Goal: Information Seeking & Learning: Check status

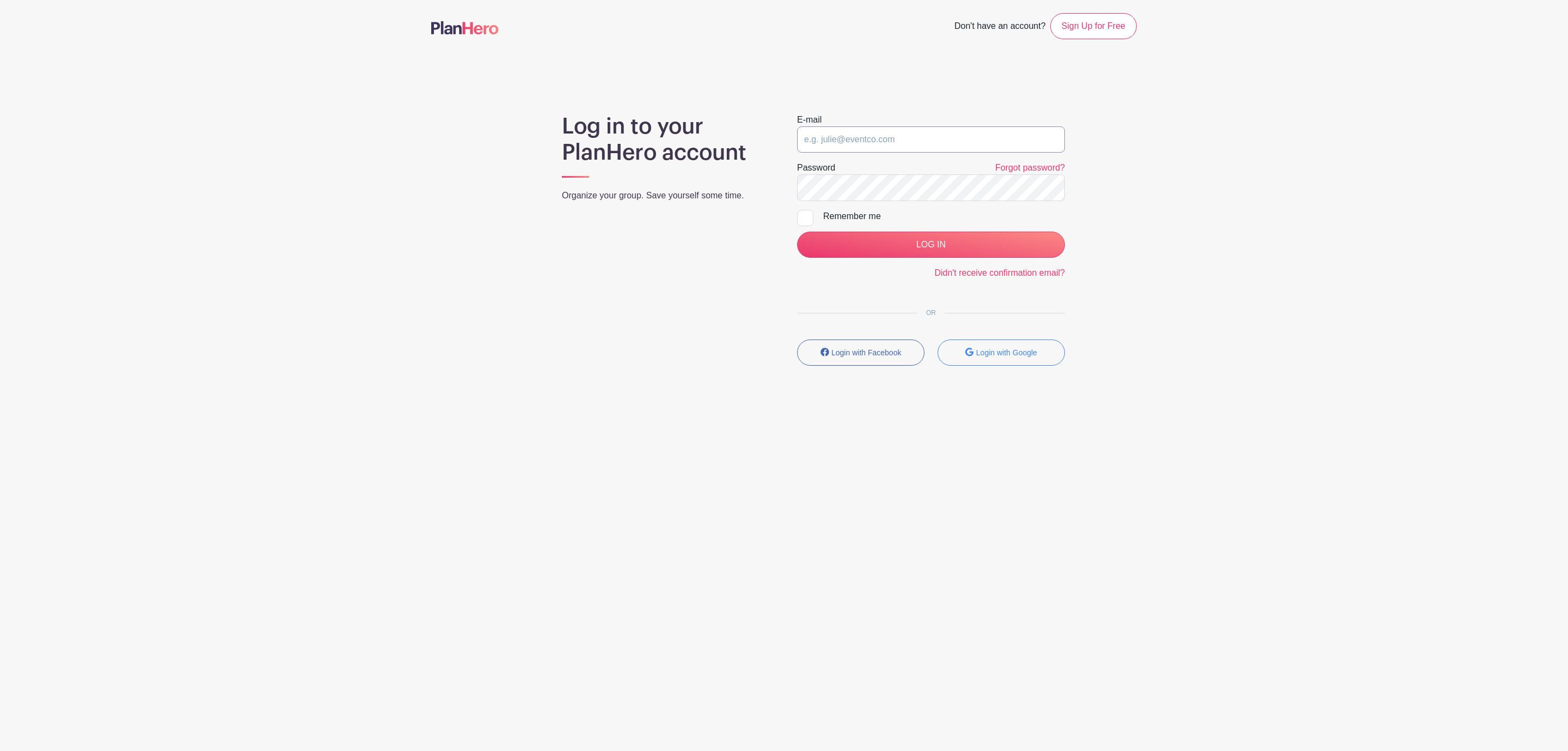
click at [906, 141] on input "email" at bounding box center [931, 139] width 268 height 26
type input "clerk.ftjfl@gmail.com"
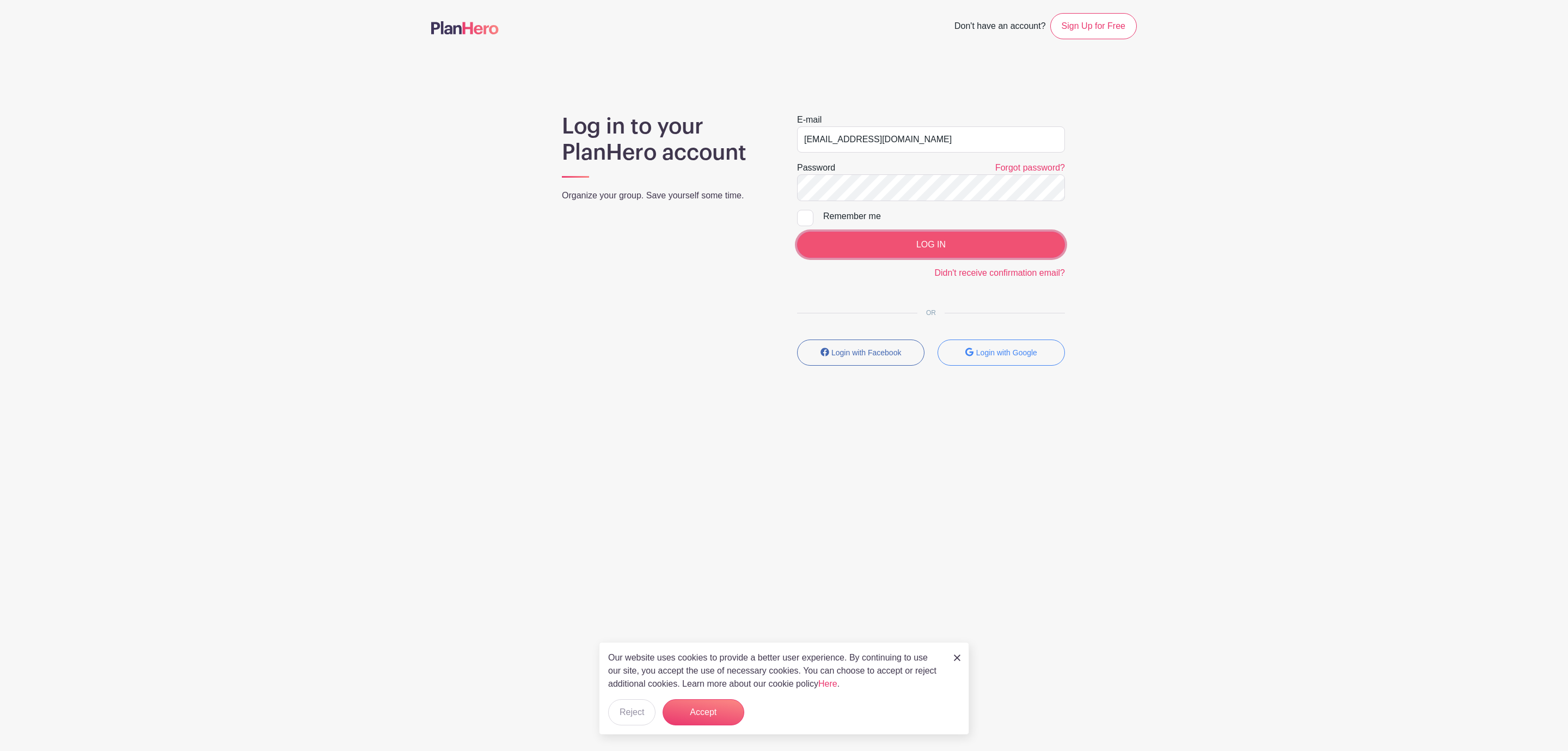
click at [928, 244] on input "LOG IN" at bounding box center [931, 244] width 268 height 26
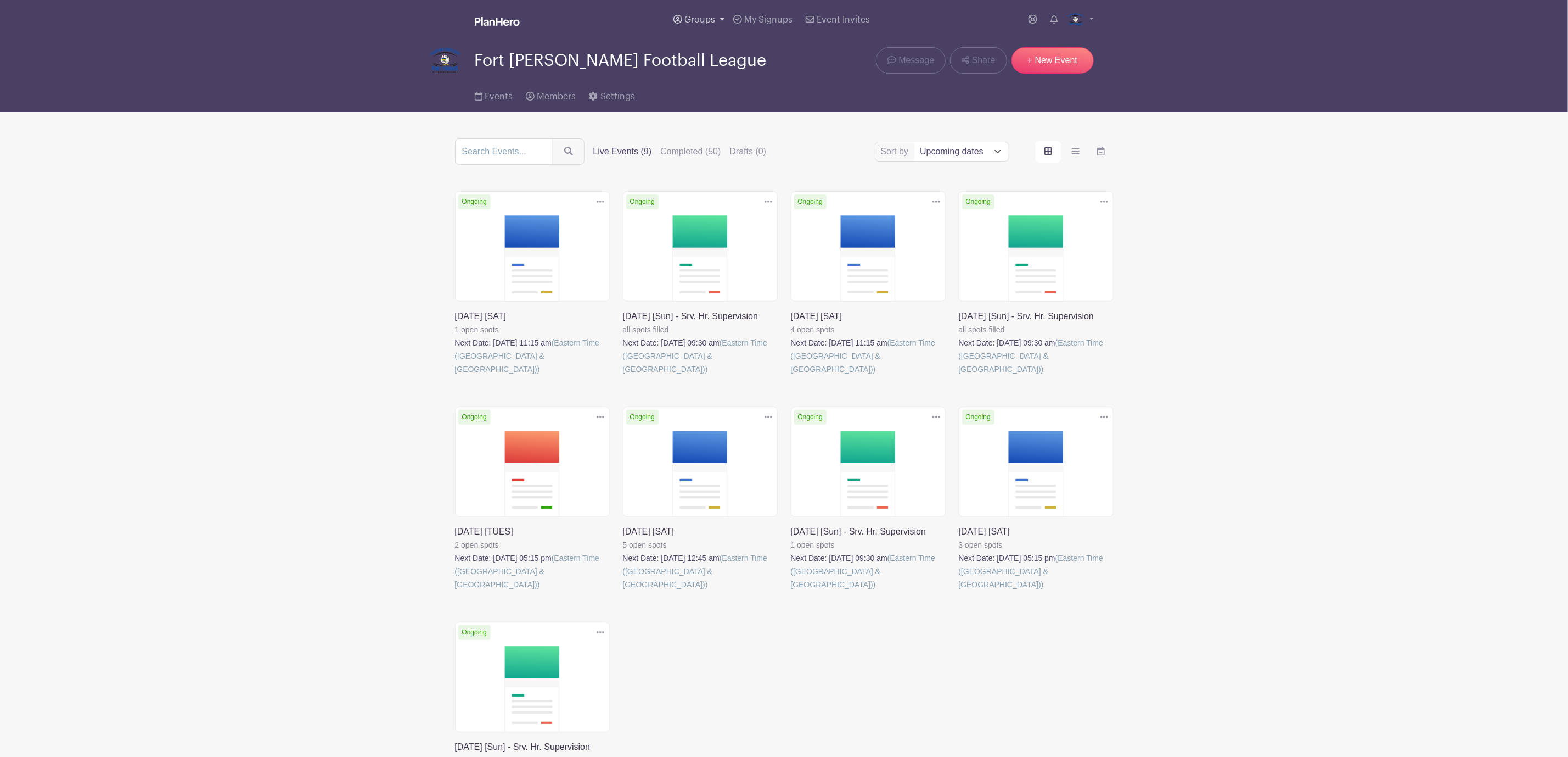
click at [697, 22] on span "Groups" at bounding box center [700, 20] width 31 height 9
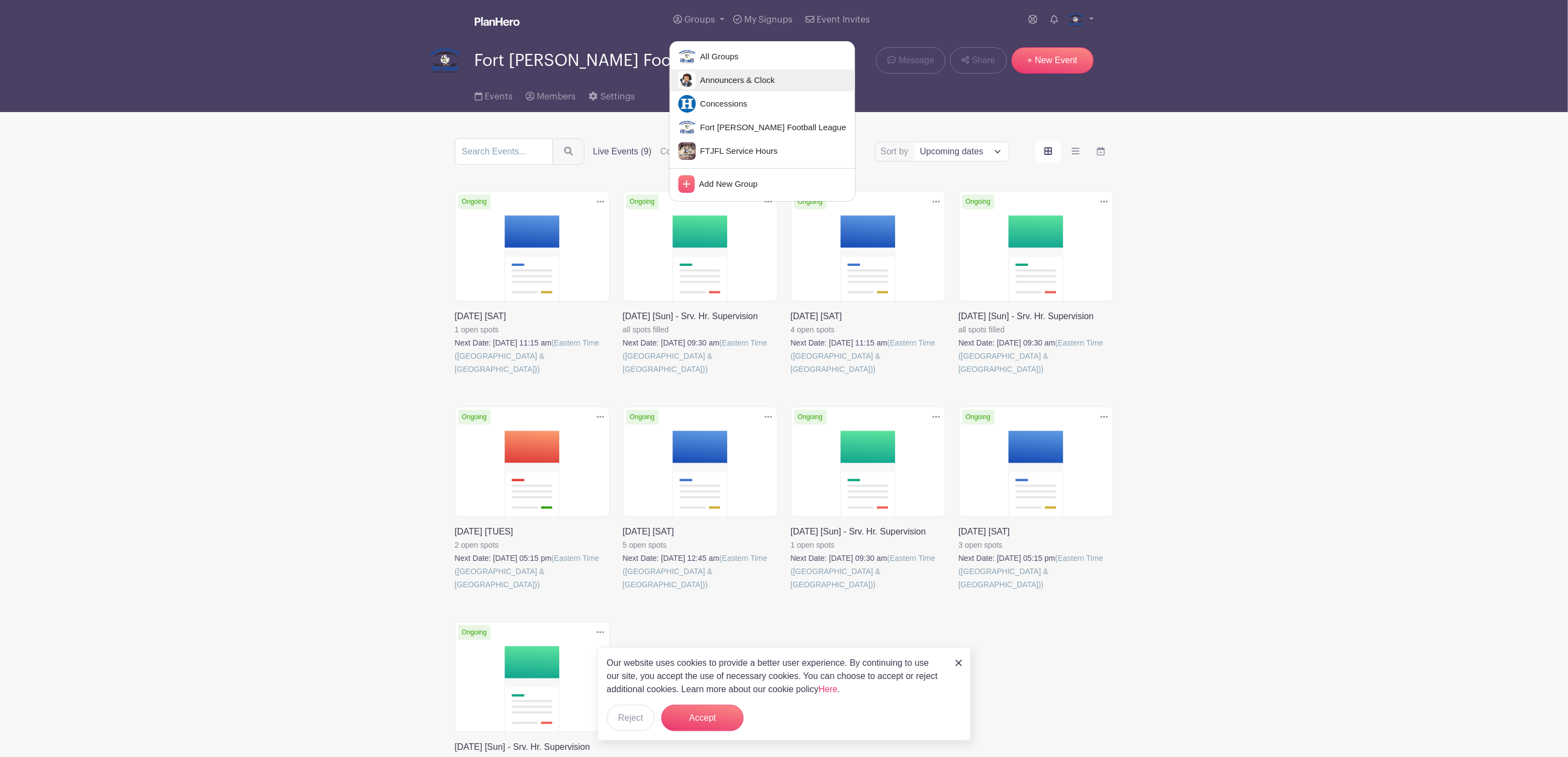
click at [734, 78] on span "Announcers & Clock" at bounding box center [735, 80] width 79 height 13
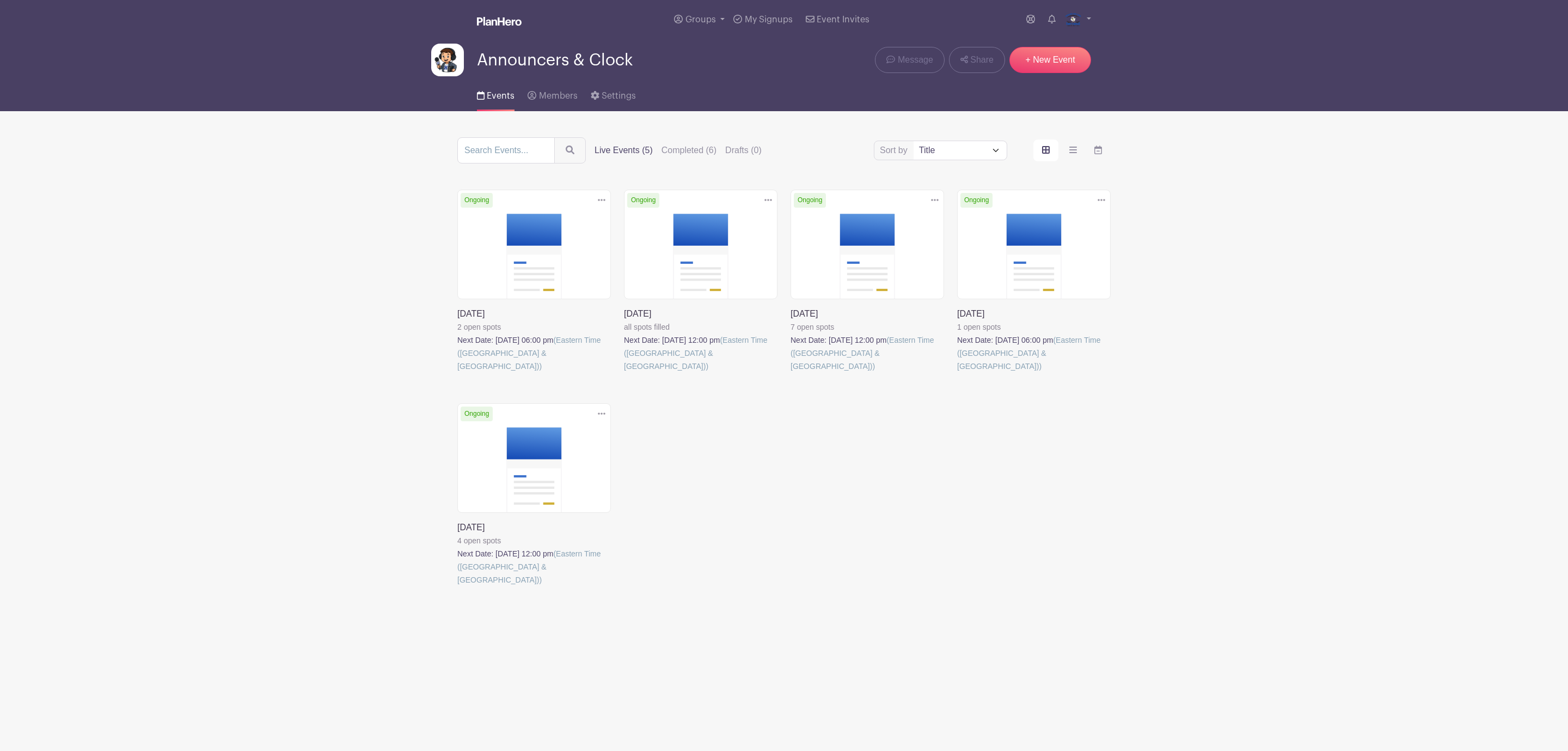
click at [624, 373] on link at bounding box center [624, 373] width 0 height 0
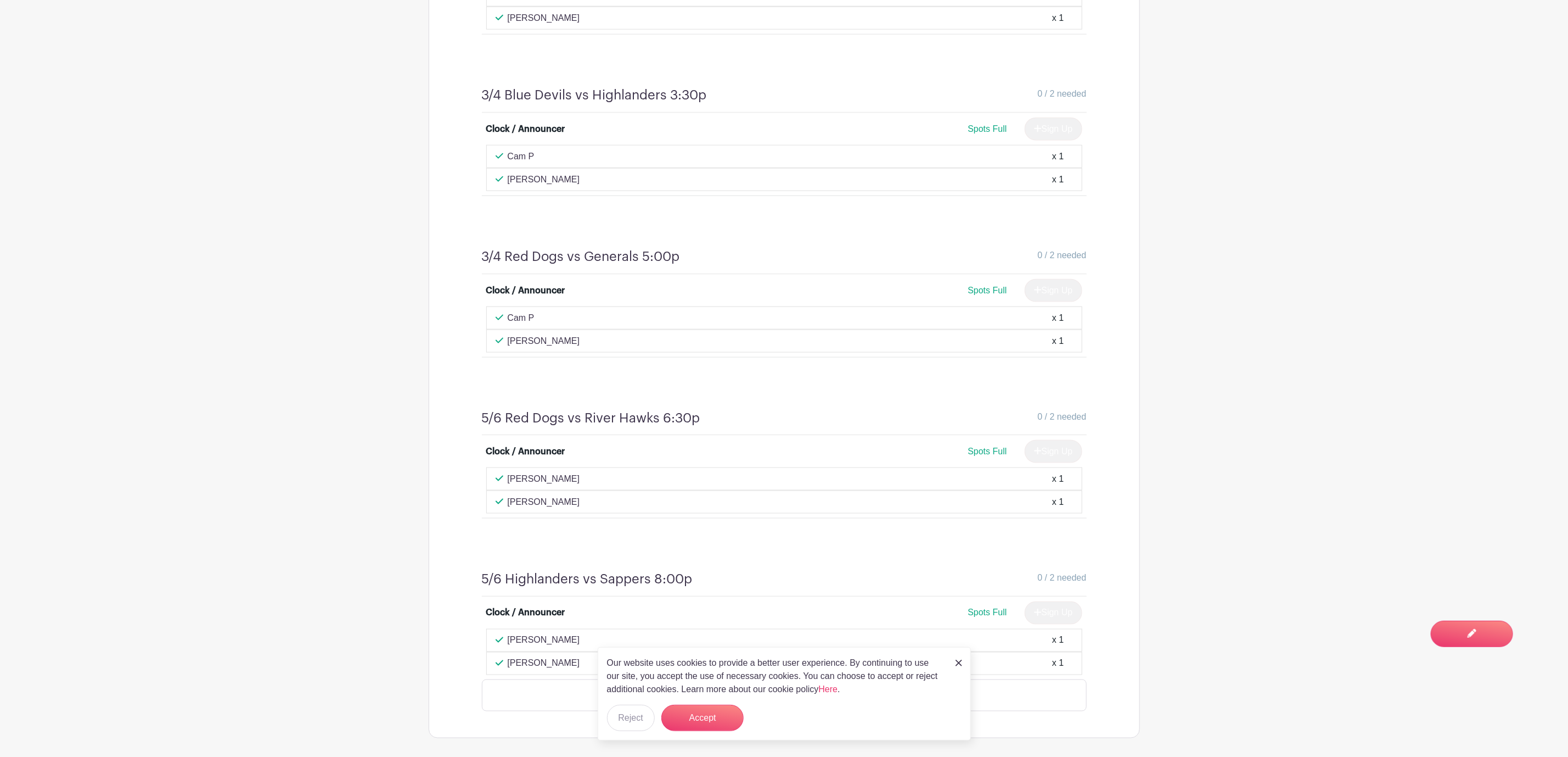
scroll to position [1005, 0]
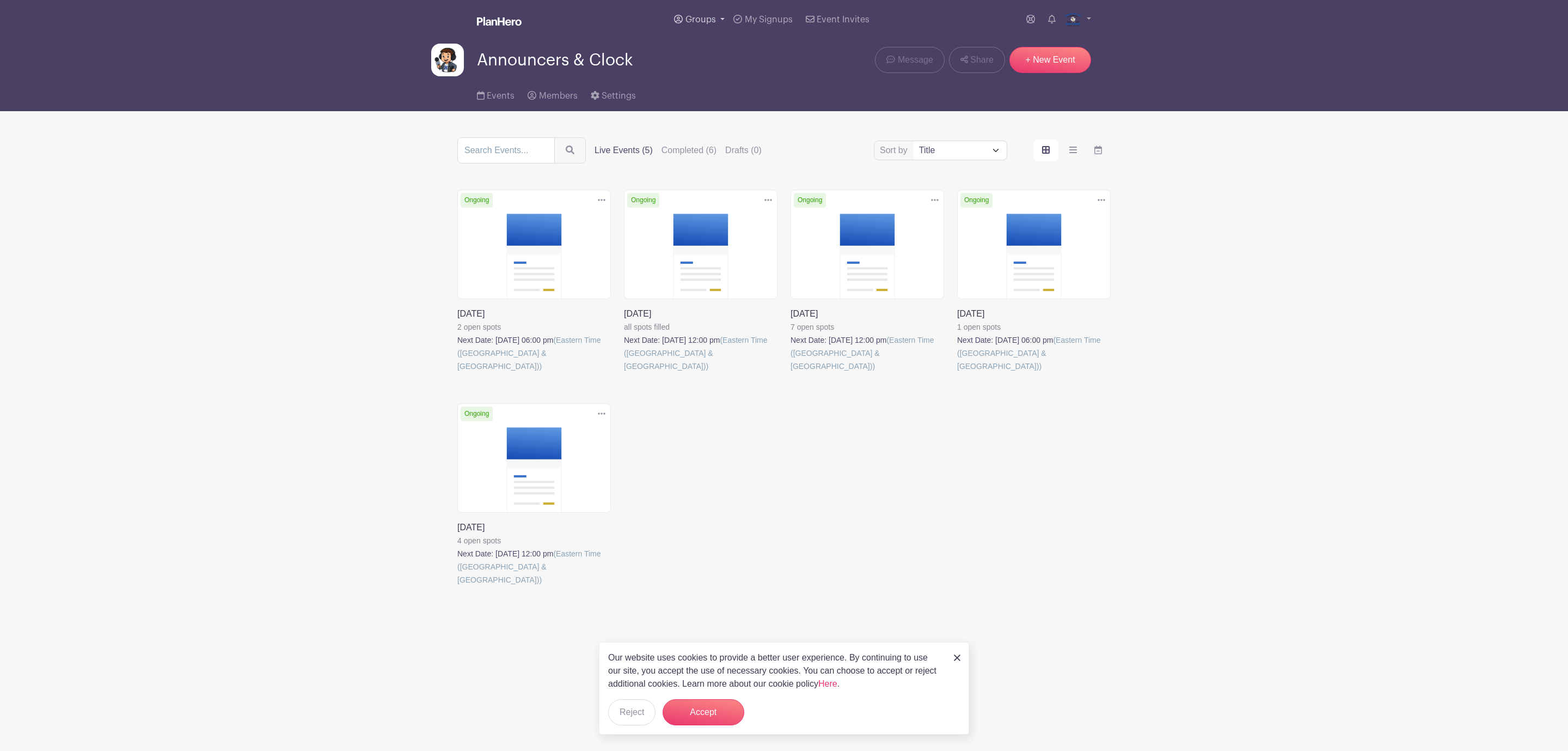
click at [712, 19] on span "Groups" at bounding box center [701, 19] width 31 height 9
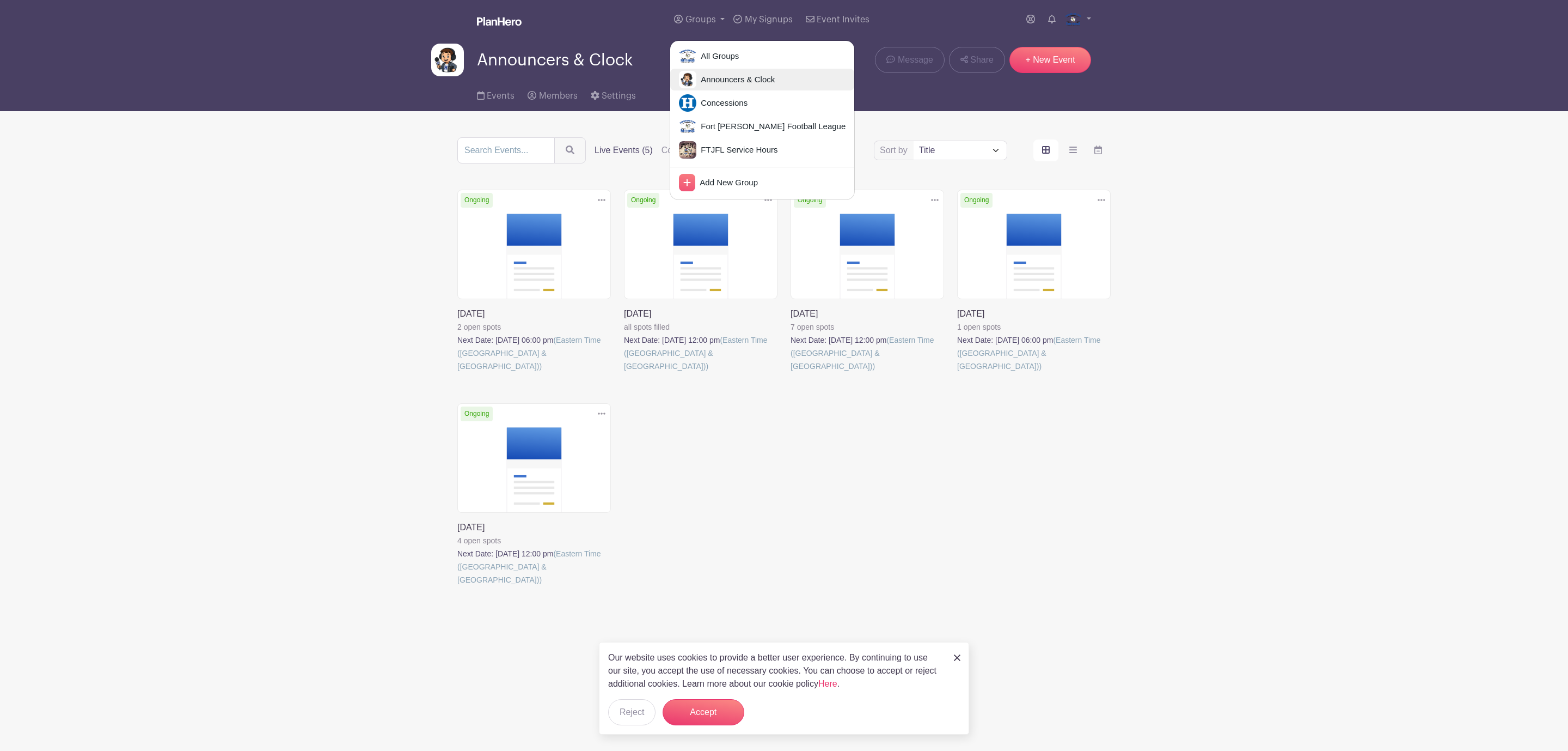
click at [730, 82] on span "Announcers & Clock" at bounding box center [735, 80] width 78 height 13
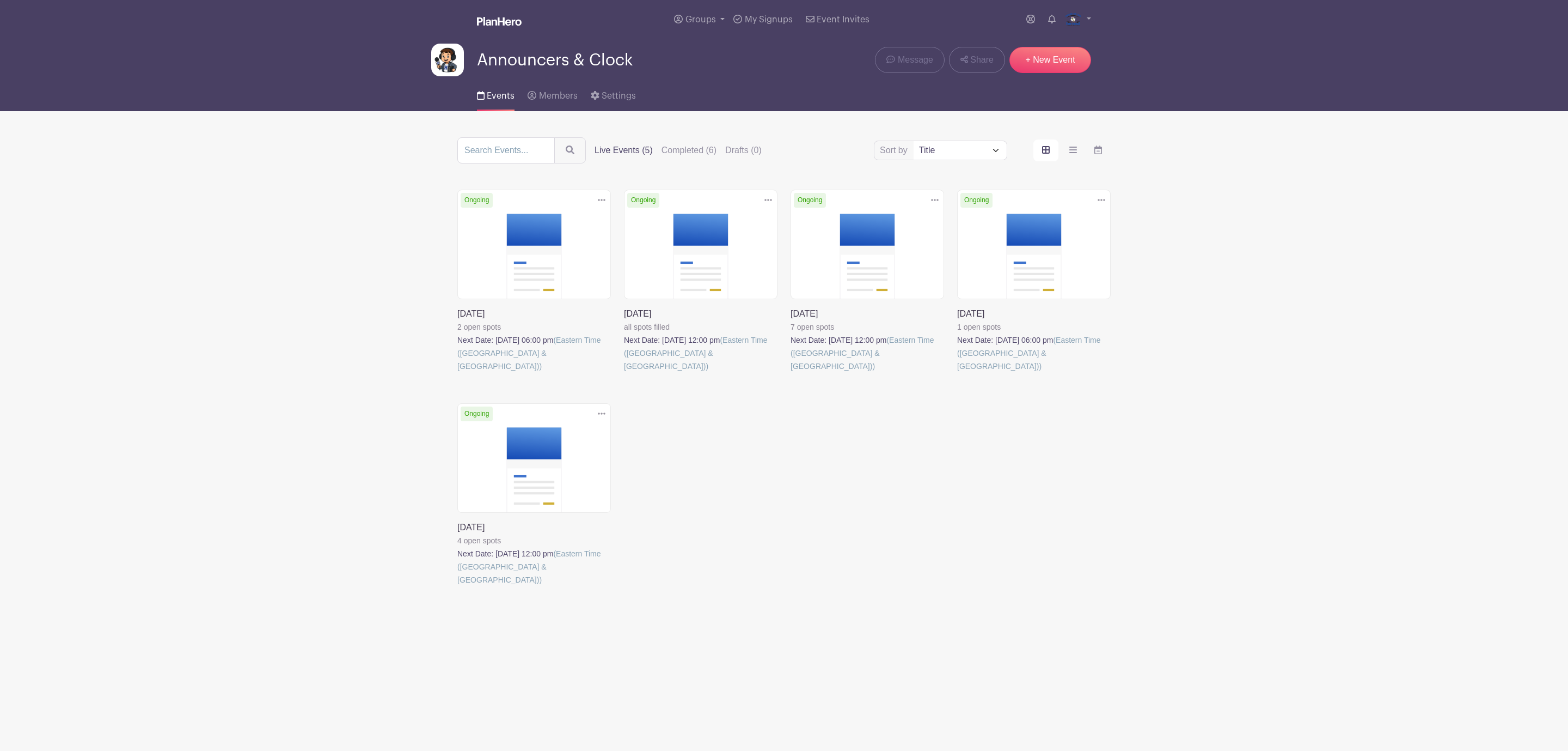
click at [791, 373] on link at bounding box center [791, 373] width 0 height 0
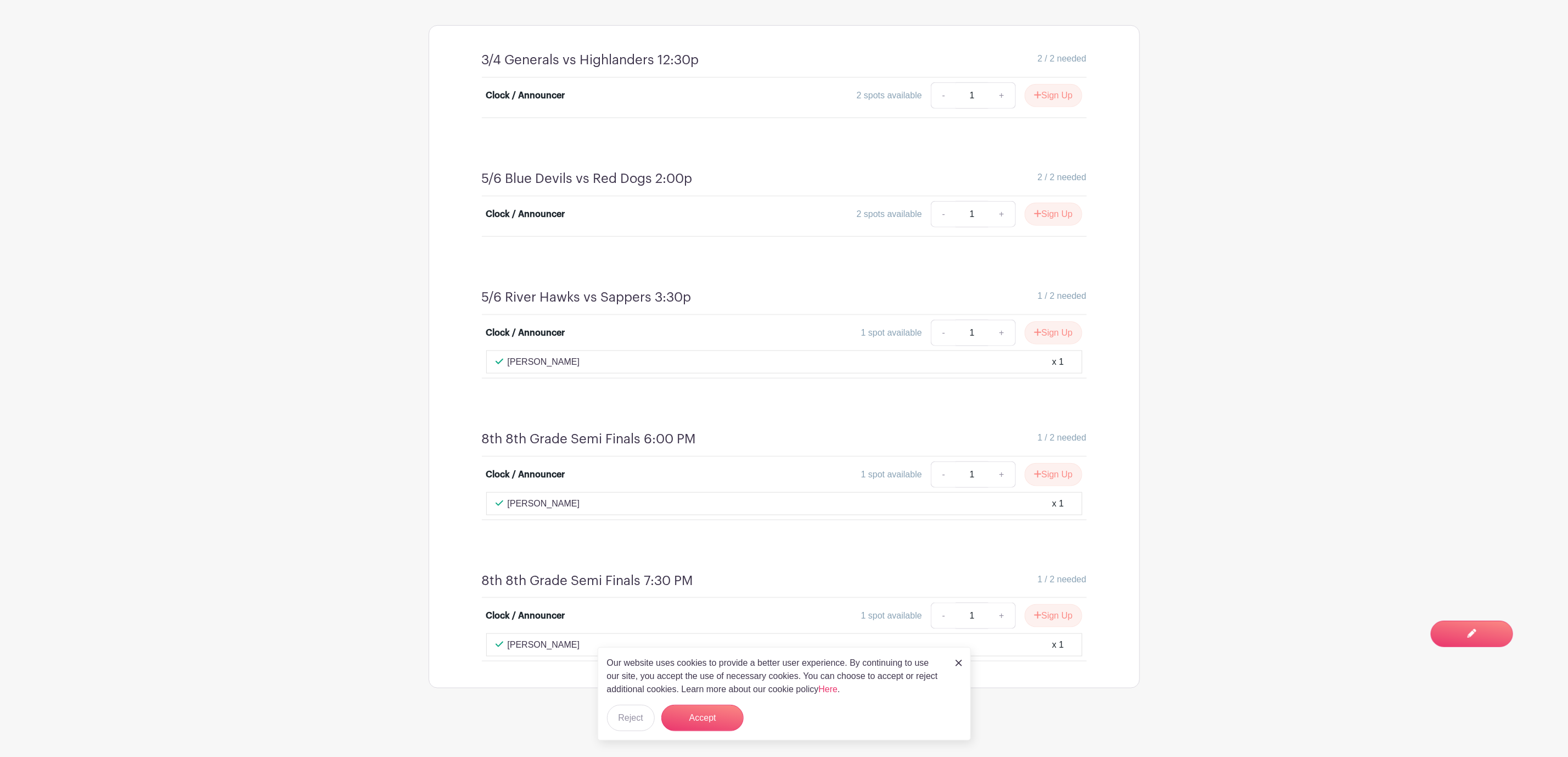
scroll to position [269, 0]
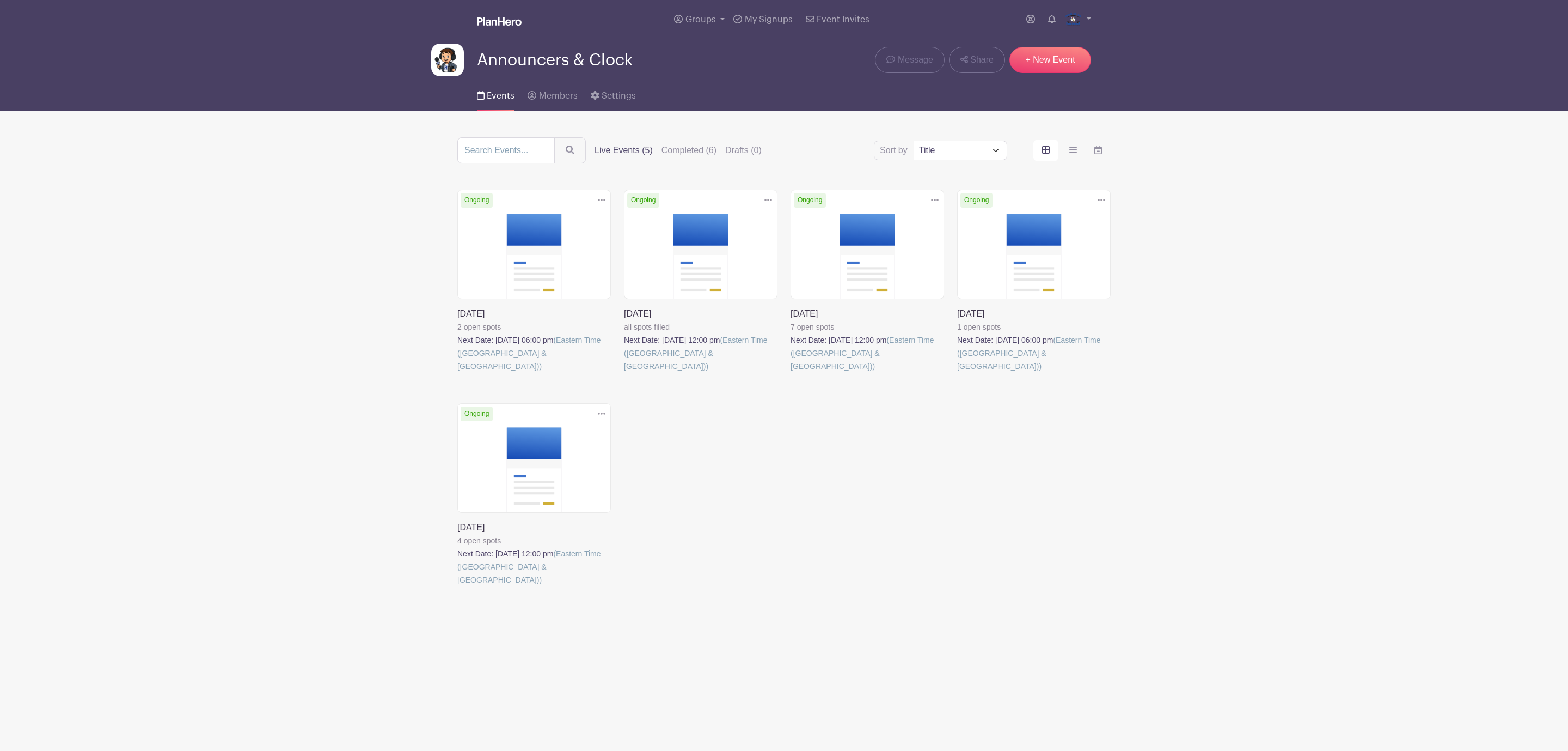
click at [957, 373] on link at bounding box center [957, 373] width 0 height 0
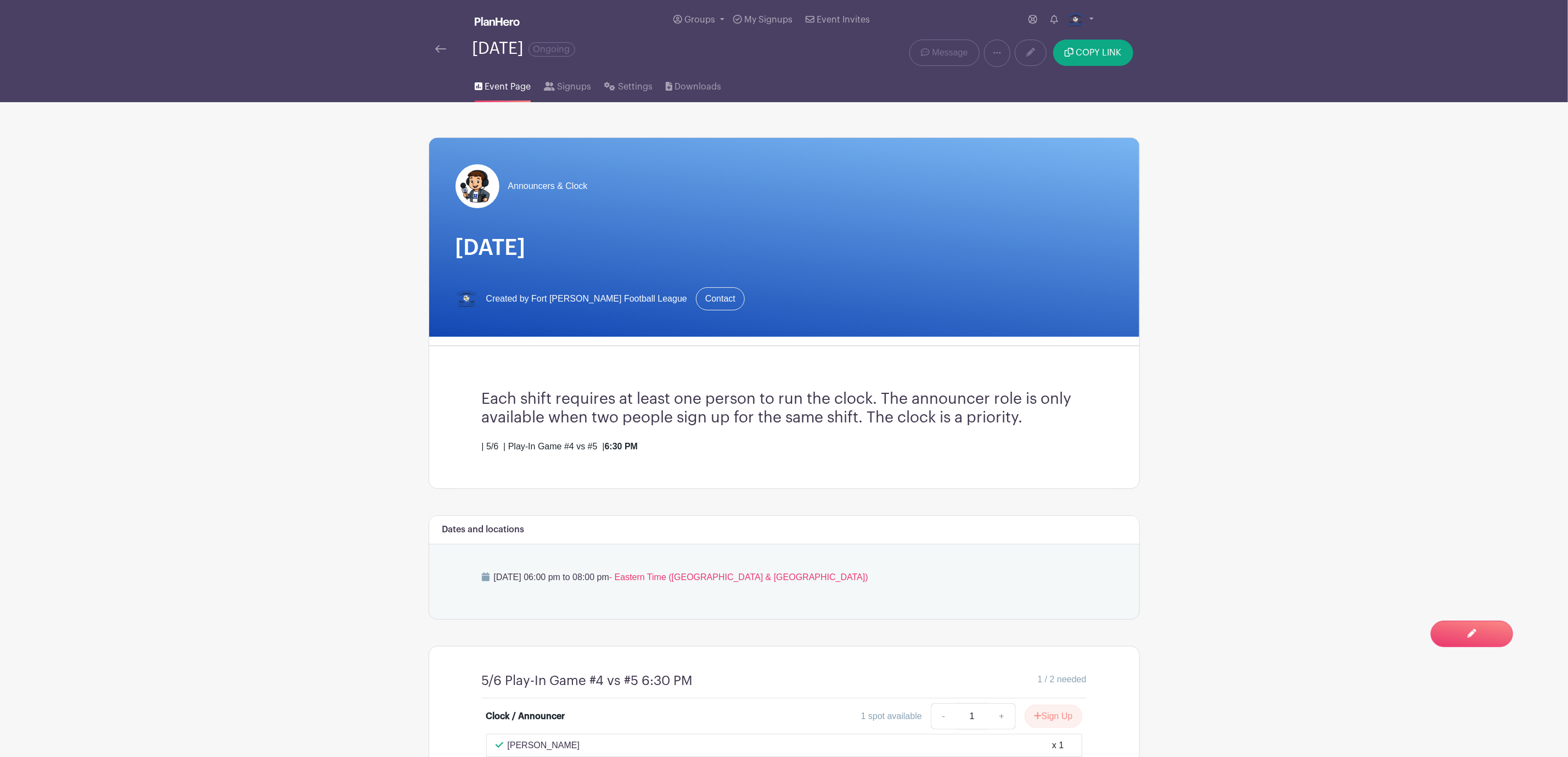
scroll to position [82, 0]
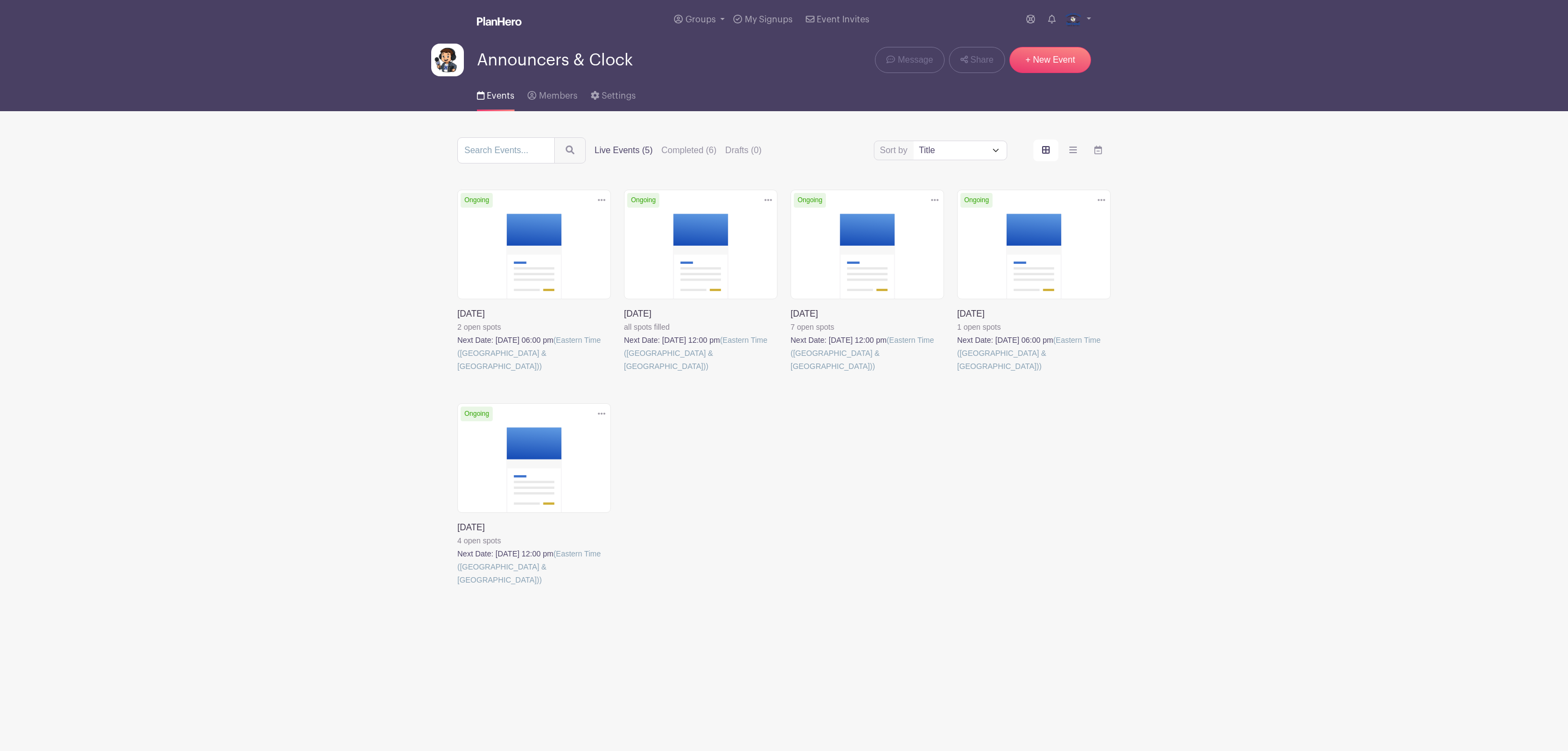
click at [458, 586] on link at bounding box center [458, 586] width 0 height 0
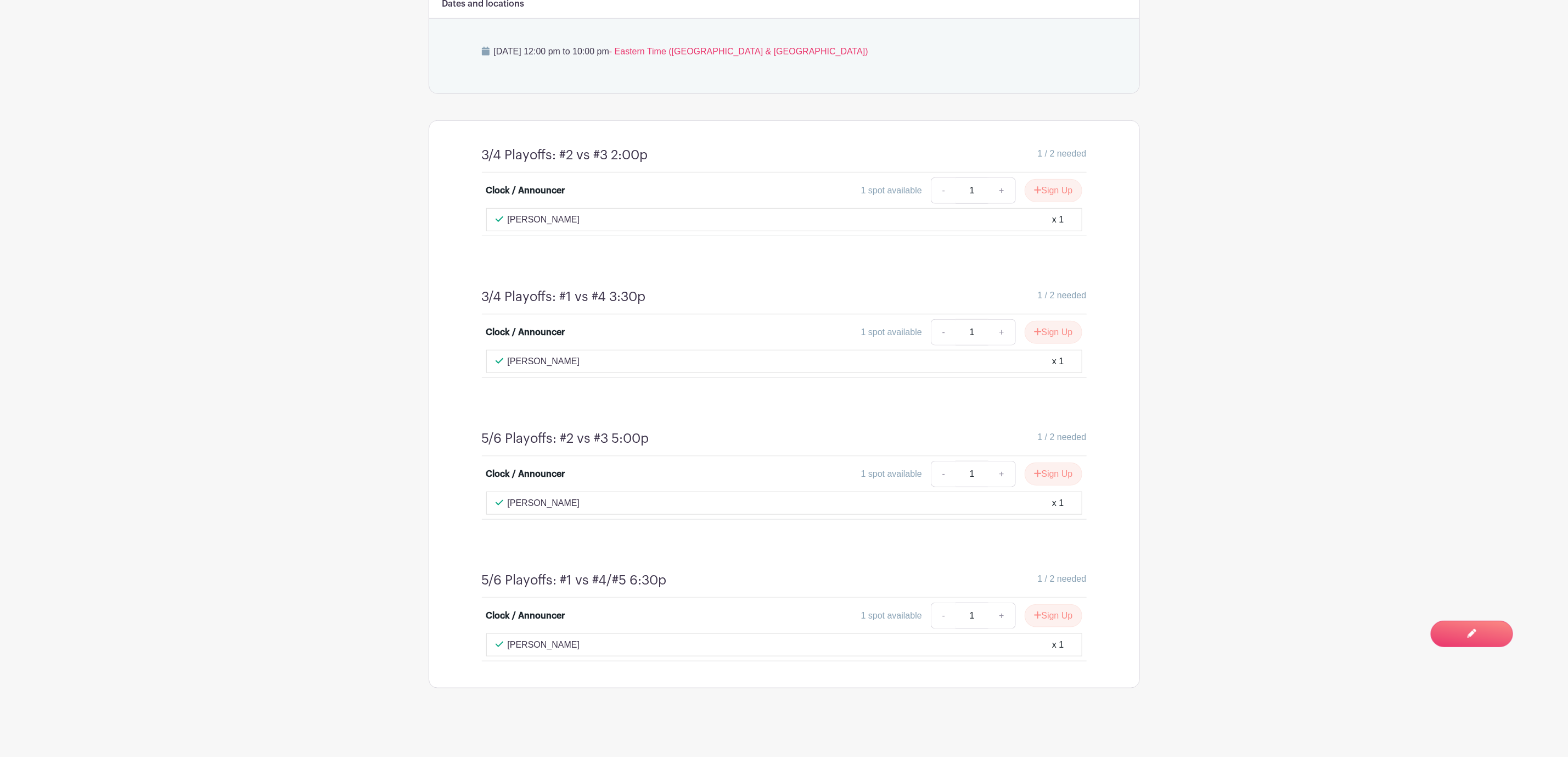
scroll to position [572, 0]
